Goal: Task Accomplishment & Management: Manage account settings

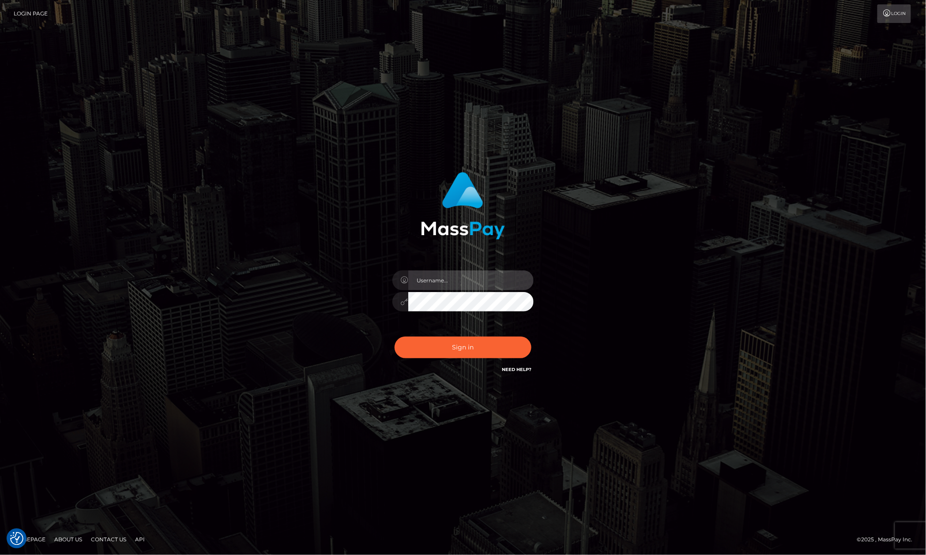
type input "Allen.megabonanza"
click at [707, 555] on footer "Homepage About Us Contact Us API © 2025 , MassPay Inc." at bounding box center [463, 539] width 926 height 31
click at [707, 552] on footer "Homepage About Us Contact Us API © 2025 , MassPay Inc." at bounding box center [463, 539] width 926 height 31
drag, startPoint x: 136, startPoint y: 209, endPoint x: 292, endPoint y: 246, distance: 160.6
click at [135, 212] on div "[PERSON_NAME].megabonanza" at bounding box center [463, 277] width 926 height 357
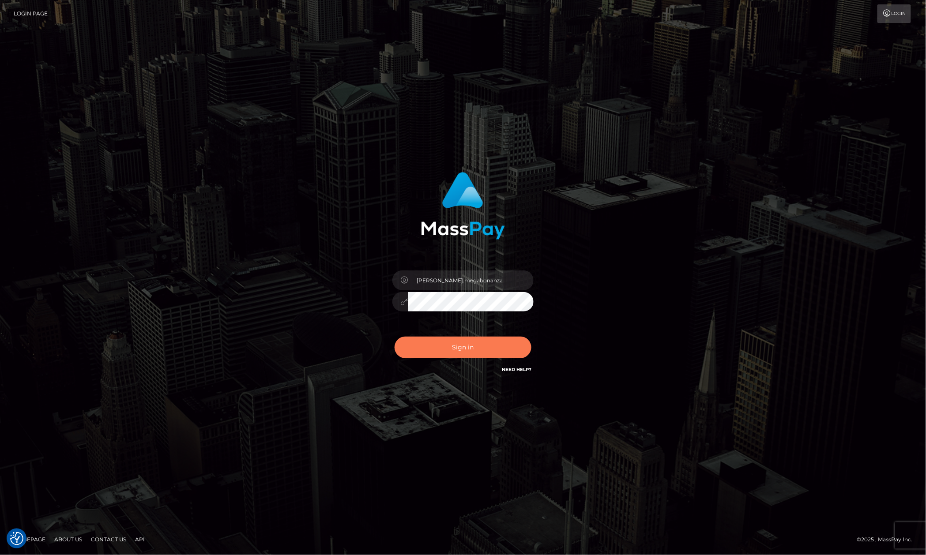
click at [510, 340] on button "Sign in" at bounding box center [463, 348] width 137 height 22
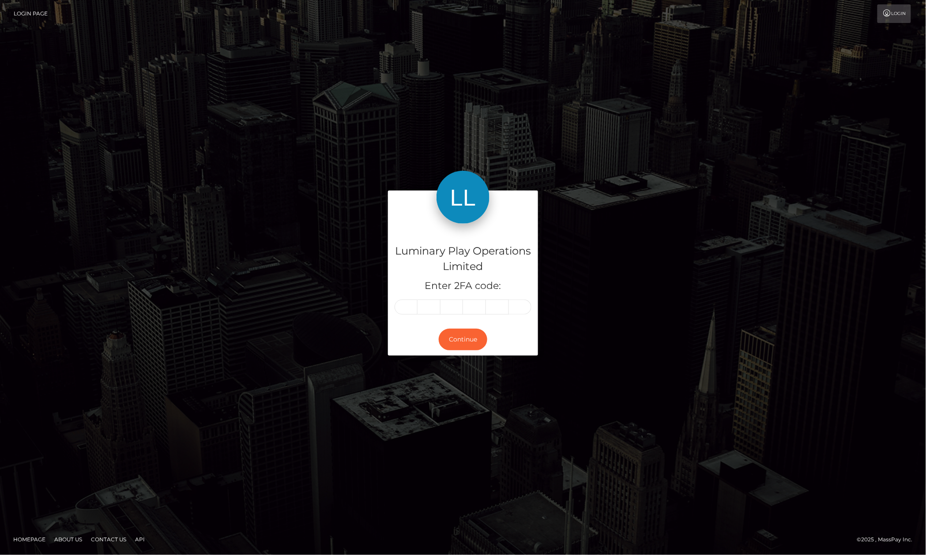
click at [411, 308] on input "text" at bounding box center [406, 307] width 23 height 15
type input "2"
type input "4"
type input "8"
type input "9"
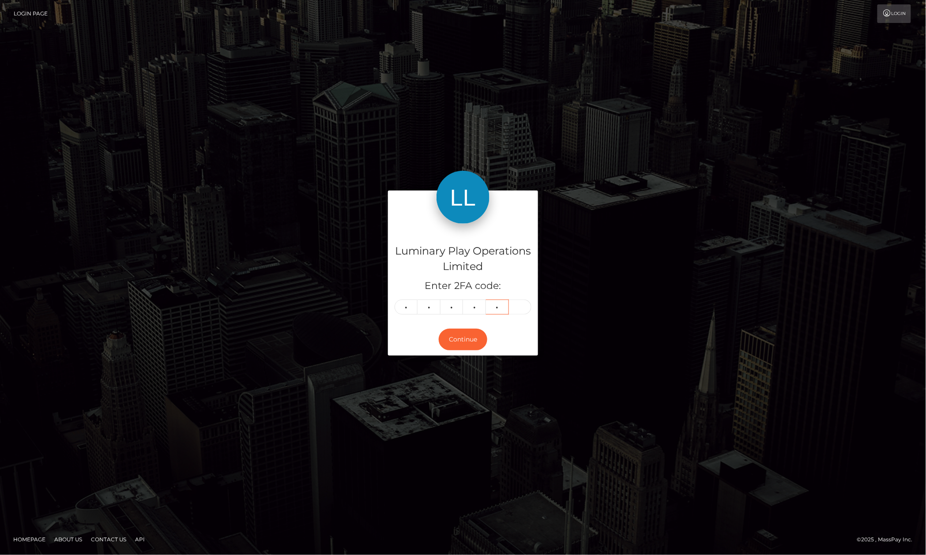
type input "1"
type input "8"
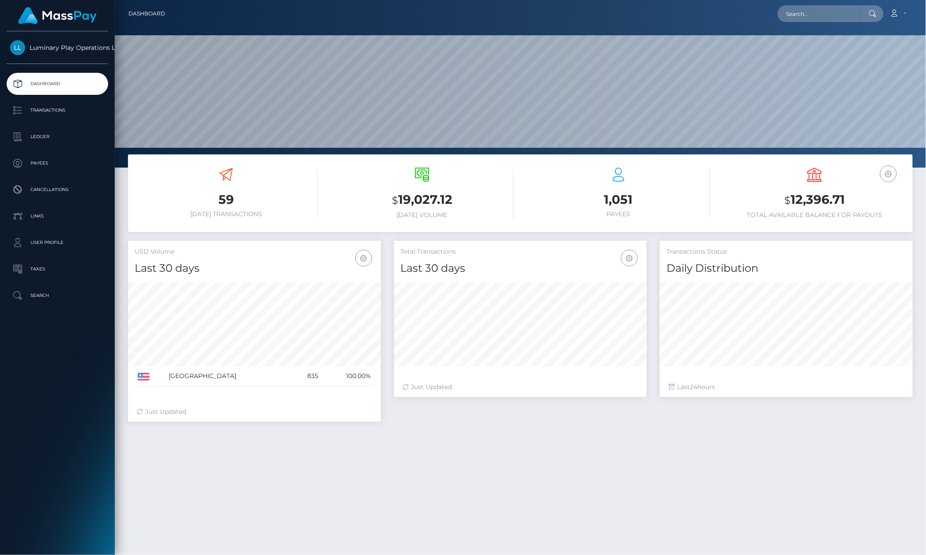
scroll to position [155, 252]
click at [56, 119] on link "Transactions" at bounding box center [58, 110] width 102 height 22
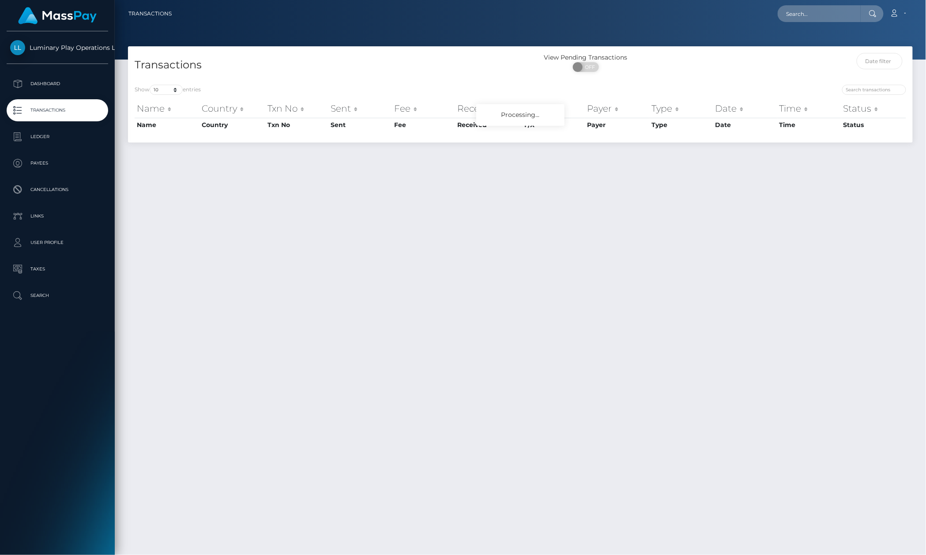
click at [721, 50] on div "Transactions View Pending Transactions ON OFF" at bounding box center [520, 62] width 785 height 32
drag, startPoint x: 698, startPoint y: 57, endPoint x: 552, endPoint y: 103, distance: 153.6
click at [701, 60] on div "Transactions View Pending Transactions ON OFF" at bounding box center [520, 62] width 785 height 32
click at [166, 92] on select "10 25 50 100 250 500 1,000 3,500" at bounding box center [166, 90] width 33 height 10
click at [151, 95] on select "10 25 50 100 250 500 1,000 3,500" at bounding box center [166, 90] width 33 height 10
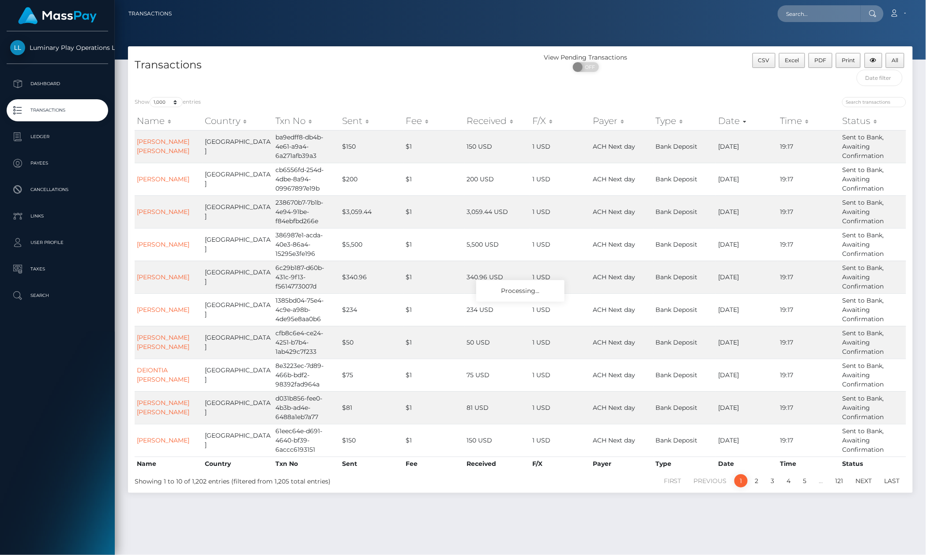
drag, startPoint x: 168, startPoint y: 95, endPoint x: 177, endPoint y: 126, distance: 31.8
click at [169, 95] on div "Show 10 25 50 100 250 500 1,000 3,500 entries Name Country Txn No Sent Fee Rece…" at bounding box center [520, 291] width 785 height 403
click at [172, 113] on th "Name" at bounding box center [169, 121] width 68 height 18
click at [173, 105] on select "10 25 50 100 250 500 1,000 3,500" at bounding box center [166, 102] width 33 height 10
select select "3500"
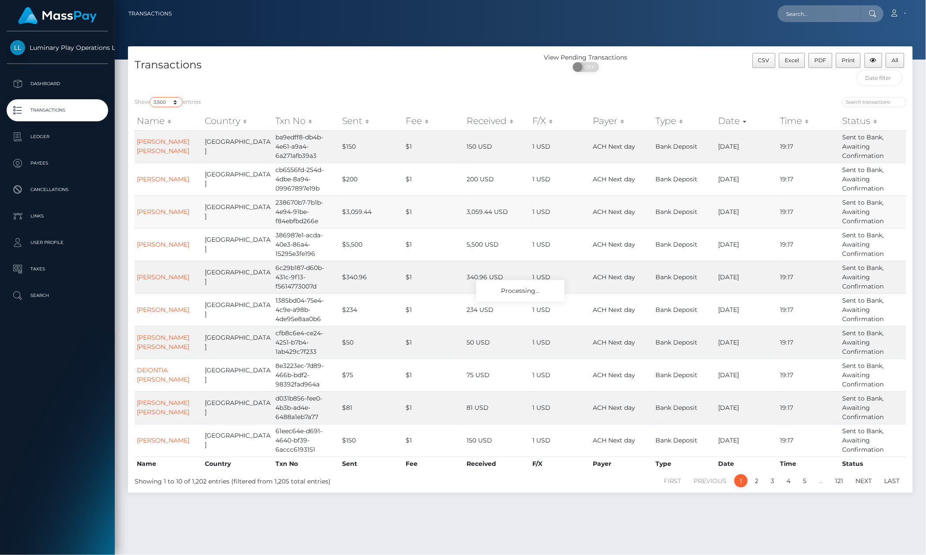
click at [151, 98] on select "10 25 50 100 250 500 1,000 3,500" at bounding box center [166, 102] width 33 height 10
drag, startPoint x: 315, startPoint y: 81, endPoint x: 322, endPoint y: 77, distance: 8.3
click at [312, 82] on div "Transactions" at bounding box center [324, 72] width 392 height 38
click at [320, 75] on div "Transactions" at bounding box center [324, 72] width 392 height 38
click at [329, 69] on h4 "Transactions" at bounding box center [324, 64] width 379 height 15
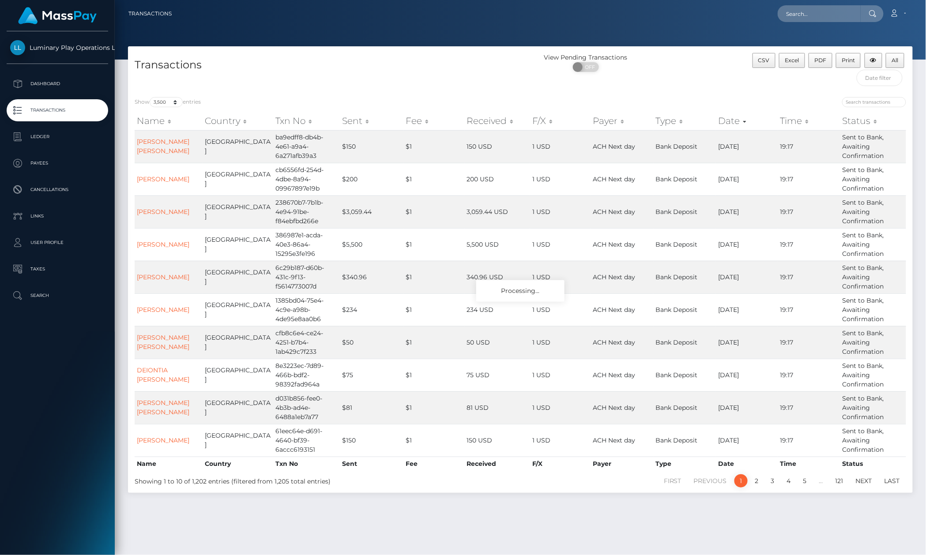
click at [341, 71] on h4 "Transactions" at bounding box center [324, 64] width 379 height 15
drag, startPoint x: 360, startPoint y: 66, endPoint x: 520, endPoint y: 97, distance: 162.8
click at [362, 66] on h4 "Transactions" at bounding box center [324, 64] width 379 height 15
click at [648, 60] on div "View Pending Transactions" at bounding box center [585, 57] width 131 height 9
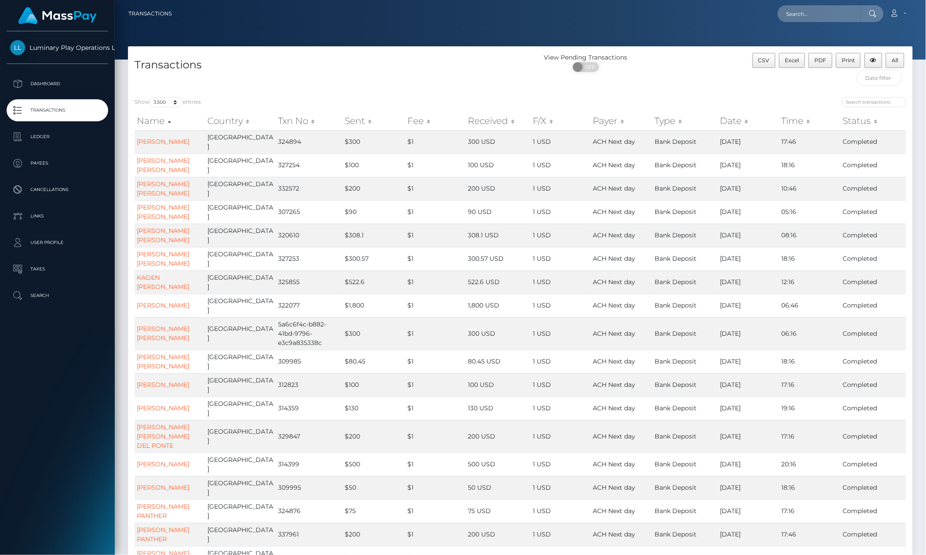
click at [692, 81] on div "View Pending Transactions ON OFF" at bounding box center [618, 72] width 196 height 38
click at [217, 64] on h4 "Transactions" at bounding box center [324, 64] width 379 height 15
drag, startPoint x: 661, startPoint y: 41, endPoint x: 704, endPoint y: 1, distance: 58.4
click at [662, 41] on div at bounding box center [520, 30] width 811 height 60
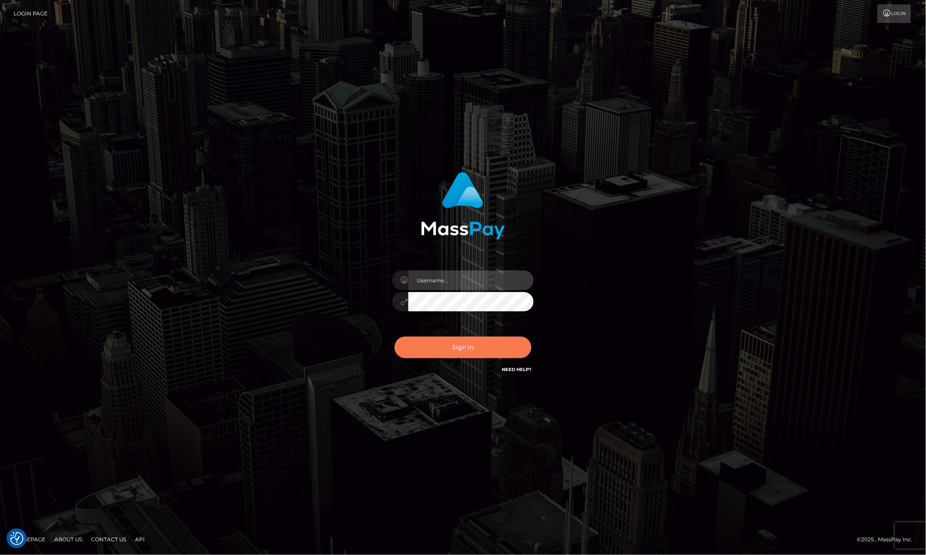
type input "[PERSON_NAME].megabonanza"
click at [508, 354] on button "Sign in" at bounding box center [463, 348] width 137 height 22
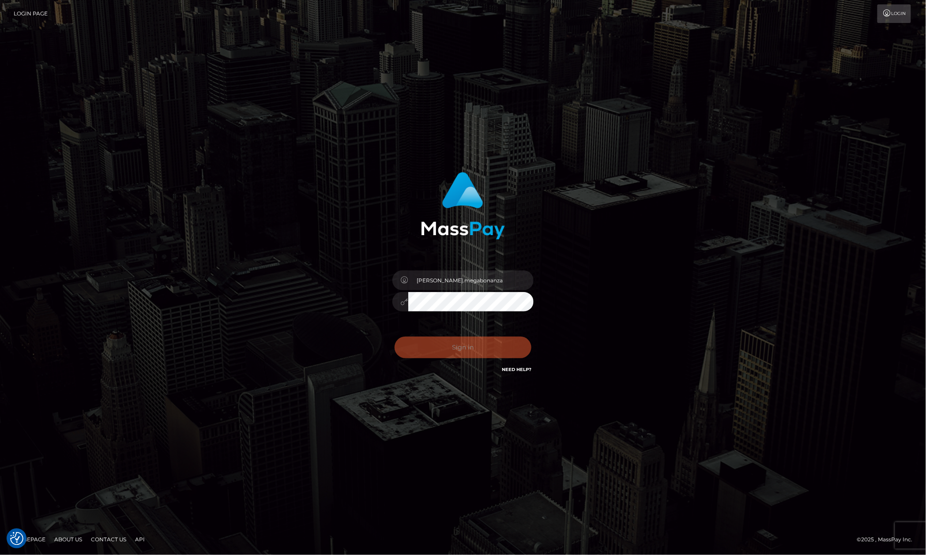
click at [659, 290] on div "Allen.megabonanza Sign in" at bounding box center [462, 278] width 503 height 225
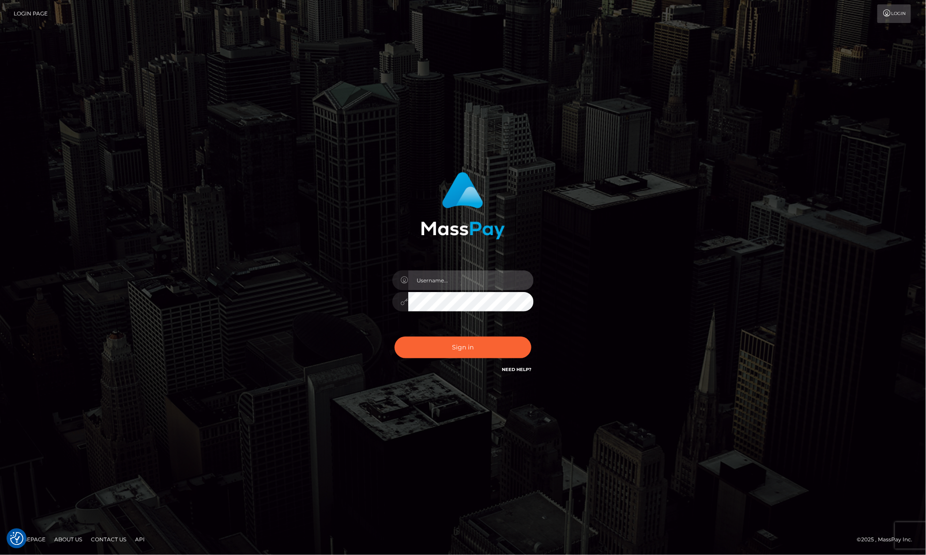
type input "[PERSON_NAME].megabonanza"
click at [511, 353] on button "Sign in" at bounding box center [463, 348] width 137 height 22
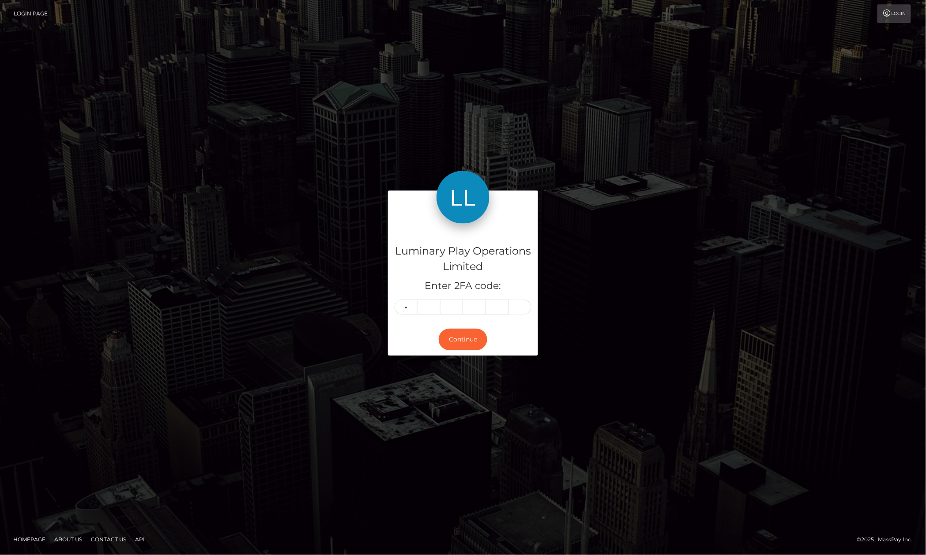
type input "1"
type input "3"
type input "6"
type input "1"
type input "2"
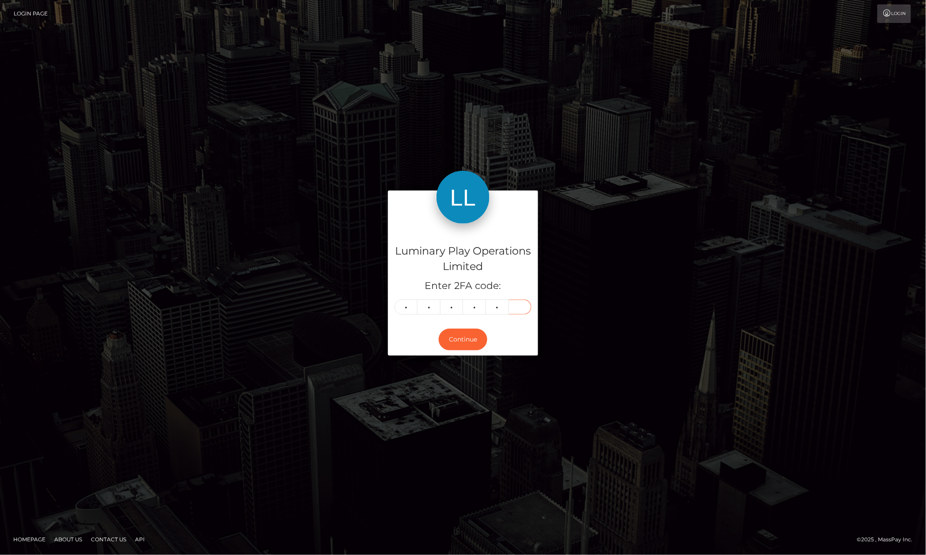
type input "6"
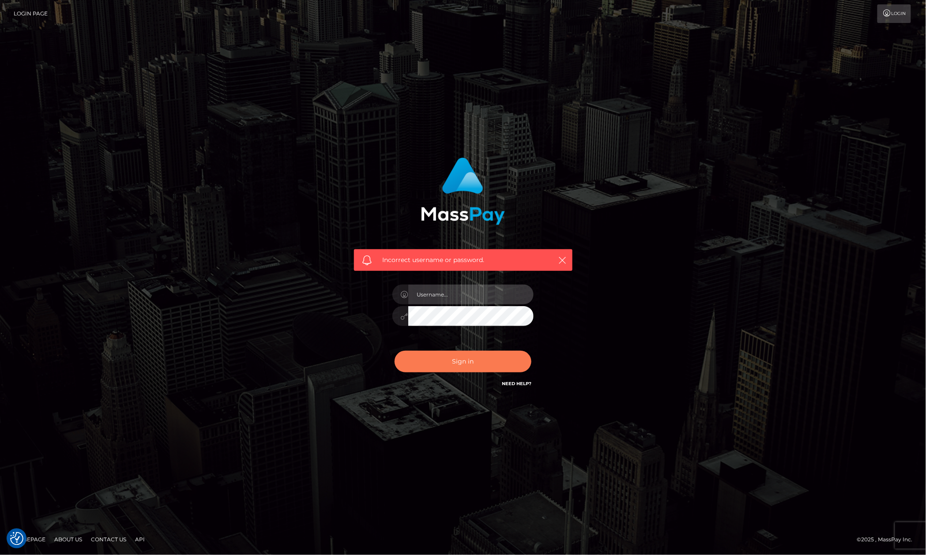
type input "Allen.megabonanza"
click at [466, 357] on button "Sign in" at bounding box center [463, 362] width 137 height 22
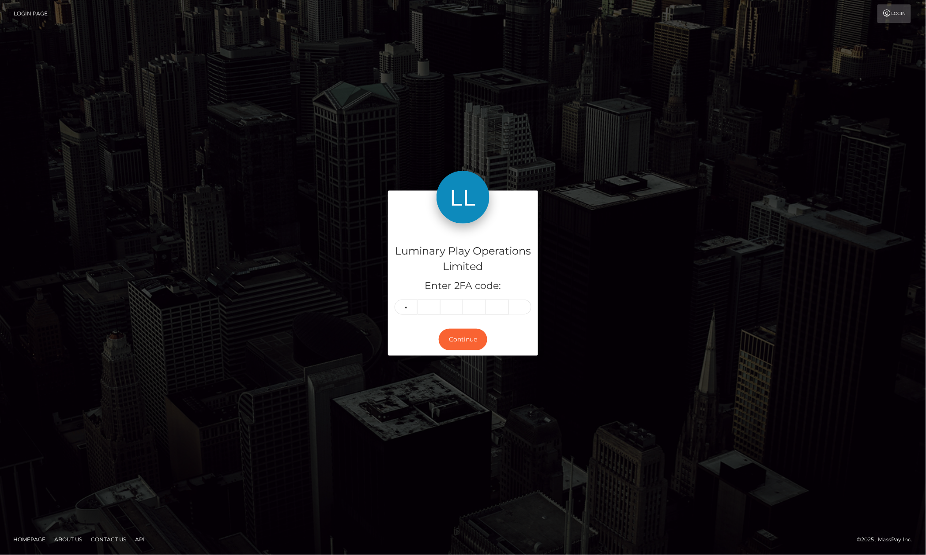
type input "3"
type input "1"
type input "6"
type input "5"
type input "6"
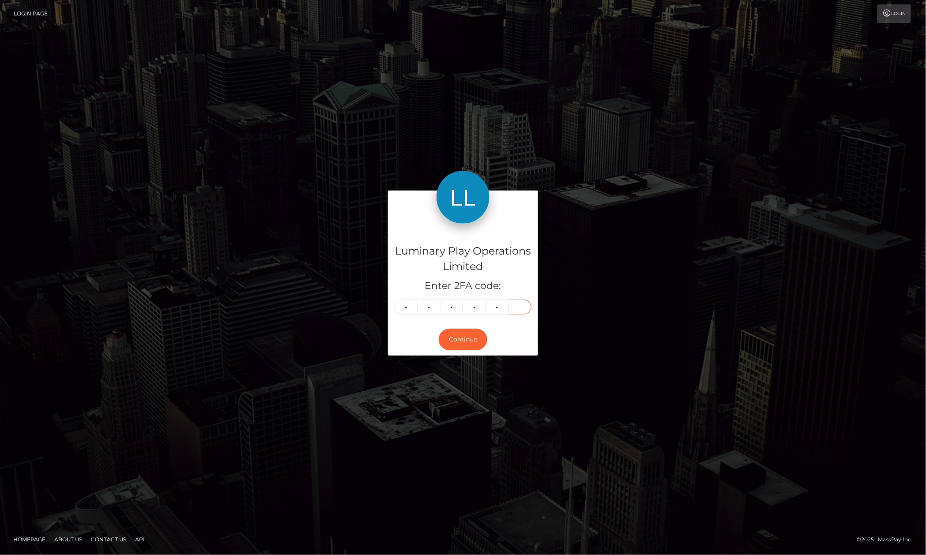
type input "0"
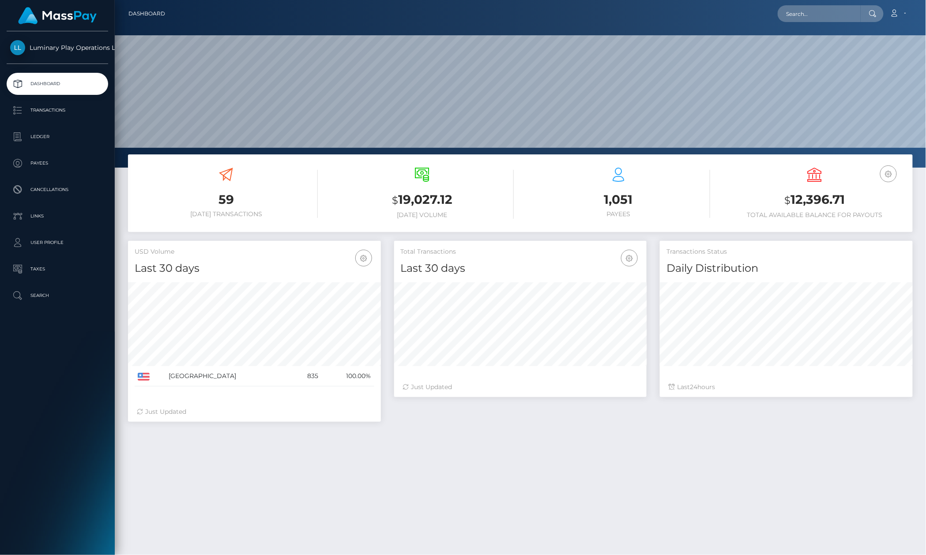
scroll to position [155, 252]
click at [39, 110] on p "Transactions" at bounding box center [57, 110] width 94 height 13
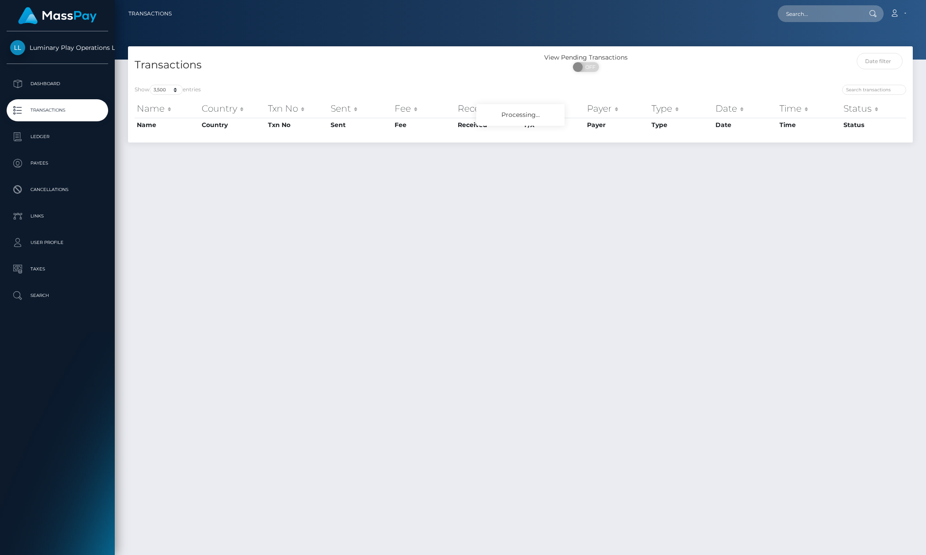
select select "3500"
click at [436, 48] on div "Transactions View Pending Transactions ON OFF" at bounding box center [520, 62] width 785 height 32
click at [442, 43] on div at bounding box center [520, 30] width 811 height 60
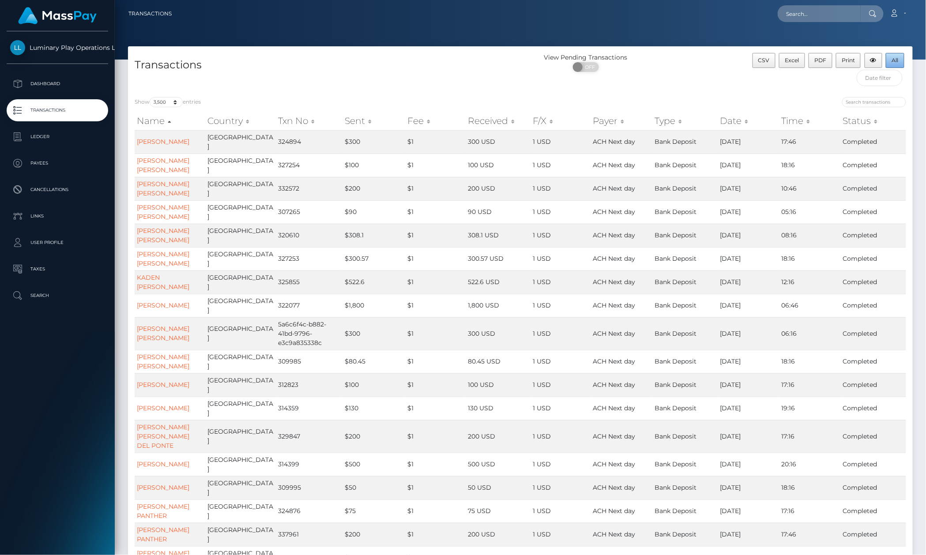
click at [894, 63] on span "All" at bounding box center [895, 60] width 7 height 7
